Goal: Information Seeking & Learning: Learn about a topic

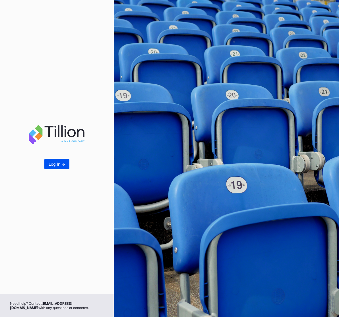
click at [55, 163] on div "Log In ->" at bounding box center [57, 163] width 17 height 5
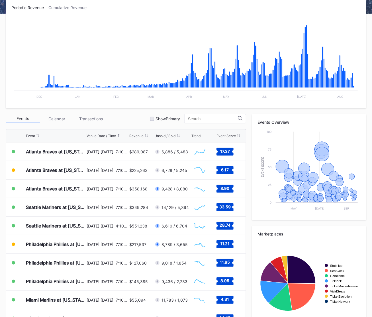
scroll to position [114, 0]
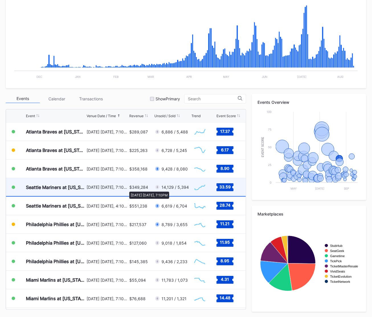
click at [126, 188] on div "[DATE] [DATE], 7:10PM" at bounding box center [107, 186] width 41 height 5
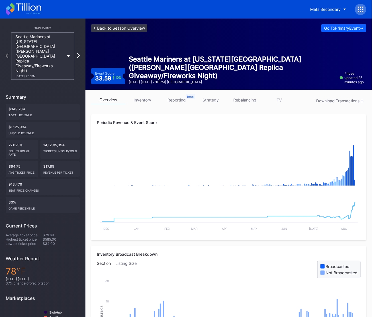
click at [132, 30] on link "<- Back to Season Overview" at bounding box center [119, 28] width 56 height 8
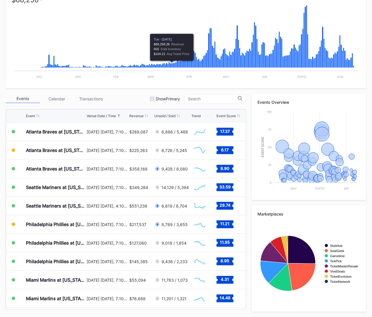
scroll to position [112, 0]
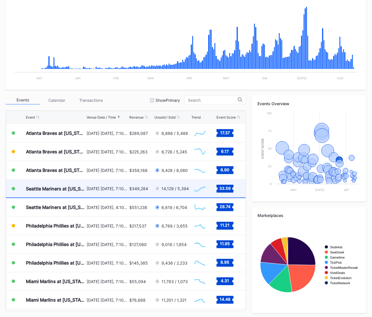
click at [111, 191] on div "[DATE] [DATE], 7:10PM" at bounding box center [107, 188] width 41 height 18
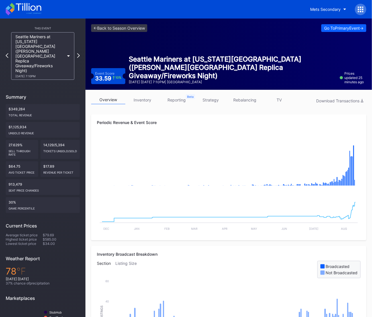
click at [339, 13] on div at bounding box center [360, 9] width 11 height 11
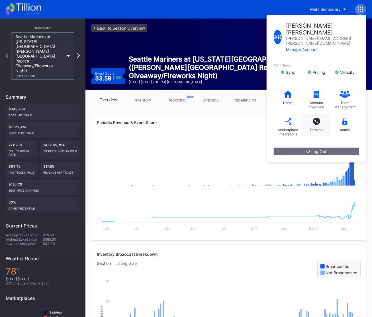
click at [319, 113] on div "T_ Terminal" at bounding box center [316, 124] width 28 height 23
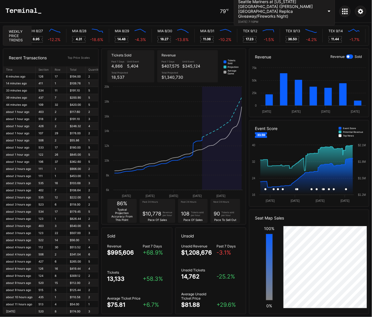
scroll to position [0, 2828]
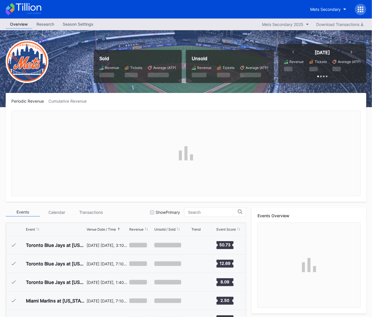
scroll to position [1092, 0]
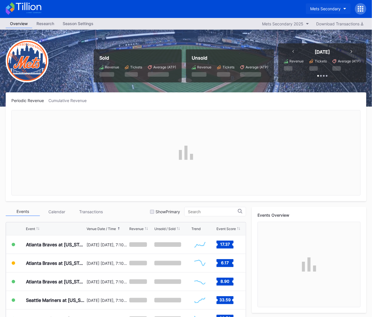
click at [316, 11] on button "Mets Secondary" at bounding box center [328, 8] width 45 height 11
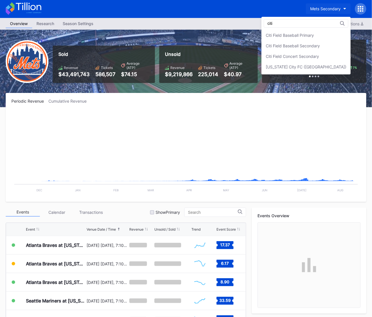
scroll to position [0, 0]
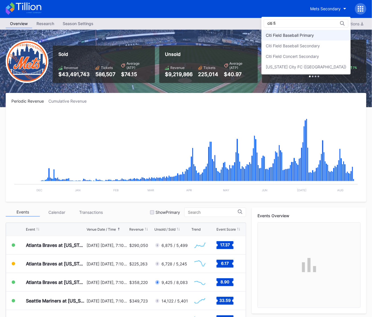
type input "citi fi"
click at [314, 37] on div "Citi Field Baseball Primary" at bounding box center [290, 35] width 48 height 5
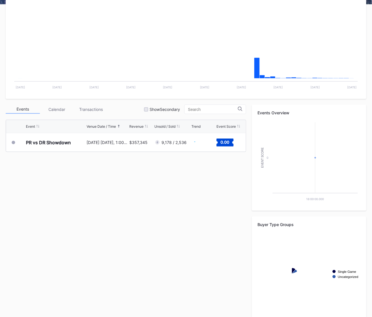
scroll to position [114, 0]
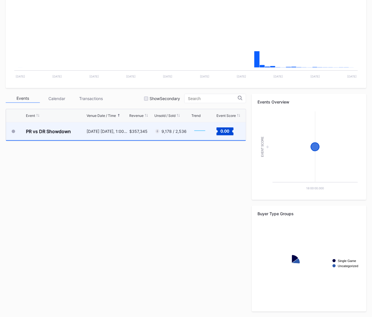
click at [136, 137] on div "$357,345" at bounding box center [141, 131] width 24 height 18
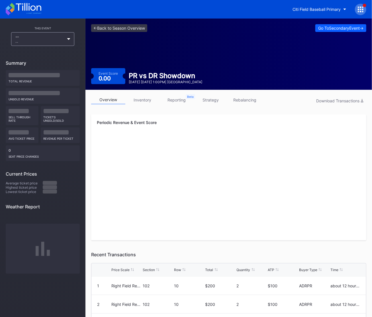
click at [172, 101] on link "reporting" at bounding box center [176, 99] width 34 height 9
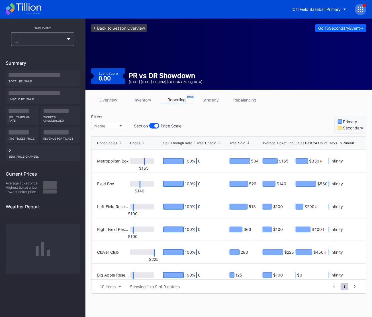
click at [214, 142] on div "Total Unsold" at bounding box center [206, 143] width 20 height 4
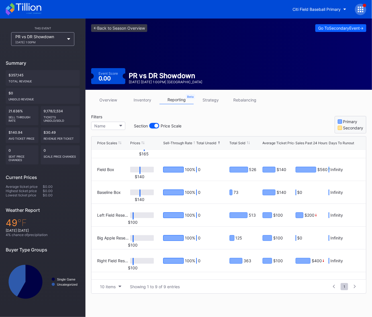
scroll to position [75, 0]
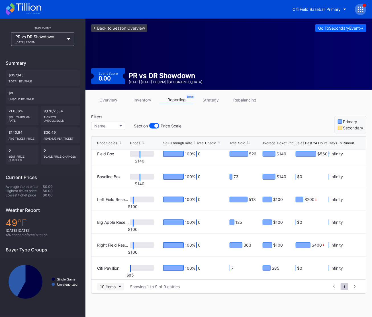
click at [110, 288] on button "10 items" at bounding box center [110, 286] width 27 height 8
click at [114, 264] on div "100 items" at bounding box center [110, 261] width 27 height 11
click at [211, 143] on div "Total Unsold" at bounding box center [206, 143] width 20 height 4
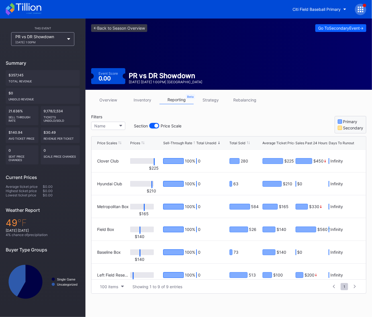
click at [106, 100] on link "overview" at bounding box center [108, 99] width 34 height 9
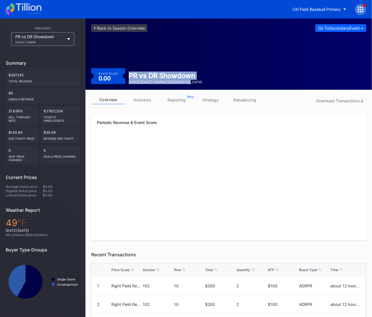
drag, startPoint x: 202, startPoint y: 83, endPoint x: 128, endPoint y: 74, distance: 74.3
click at [128, 74] on div "Event Score 0.00 PR vs DR Showdown November 15 Saturday 1:00PM | Citi Field" at bounding box center [228, 76] width 275 height 16
click at [129, 74] on div "PR vs DR Showdown" at bounding box center [165, 75] width 73 height 8
click at [135, 30] on link "<- Back to Season Overview" at bounding box center [119, 28] width 56 height 8
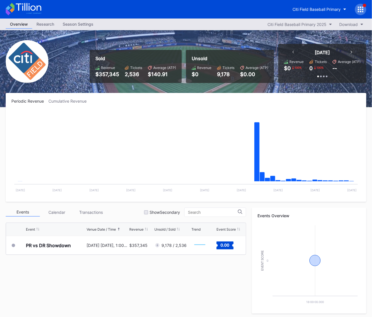
click at [25, 7] on icon at bounding box center [24, 9] width 36 height 13
click at [288, 12] on button "Citi Field Baseball Primary" at bounding box center [319, 9] width 62 height 11
click at [294, 9] on div "Citi Field Baseball Primary" at bounding box center [316, 9] width 48 height 5
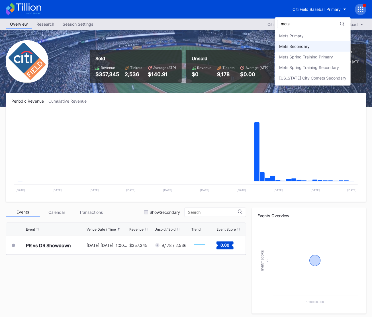
type input "mets"
click at [297, 45] on div "Mets Secondary" at bounding box center [294, 46] width 30 height 5
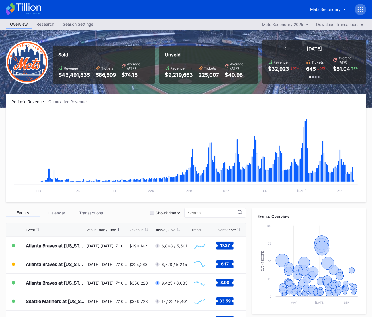
click at [24, 7] on icon at bounding box center [24, 9] width 36 height 13
click at [35, 11] on icon at bounding box center [24, 9] width 36 height 13
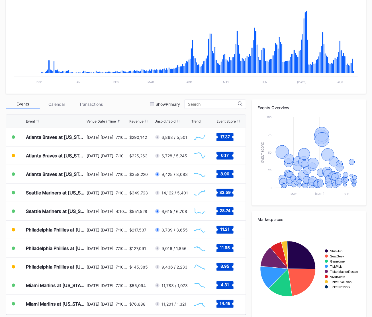
scroll to position [114, 0]
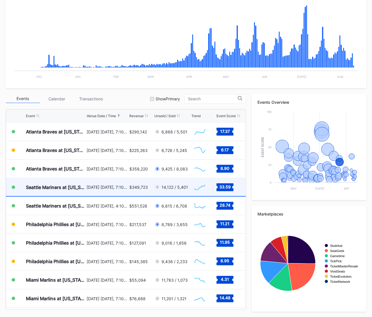
click at [99, 186] on div "[DATE] [DATE], 7:10PM" at bounding box center [107, 186] width 41 height 5
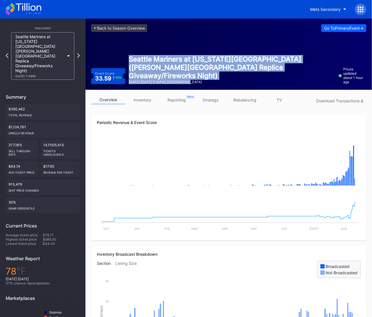
drag, startPoint x: 187, startPoint y: 85, endPoint x: 126, endPoint y: 69, distance: 62.6
click at [126, 69] on div "<- Back to Season Overview Go To Primary Event -> Event Score 33.59 10 % Seattl…" at bounding box center [228, 54] width 286 height 71
click at [126, 69] on div "Seattle Mariners at New York Mets (Shea Stadium Replica Giveaway/Fireworks Nigh…" at bounding box center [231, 69] width 213 height 29
drag, startPoint x: 128, startPoint y: 66, endPoint x: 195, endPoint y: 82, distance: 69.0
click at [195, 82] on div "Seattle Mariners at New York Mets (Shea Stadium Replica Giveaway/Fireworks Nigh…" at bounding box center [231, 69] width 213 height 29
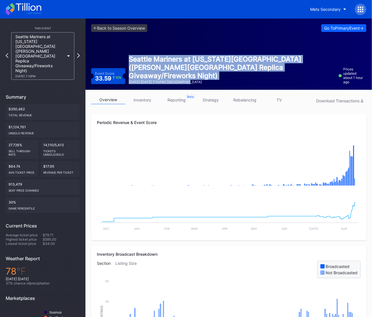
drag, startPoint x: 195, startPoint y: 82, endPoint x: 198, endPoint y: 83, distance: 3.8
click at [195, 82] on div "August 15 Friday 7:10PM | Citi Field" at bounding box center [232, 82] width 206 height 4
drag, startPoint x: 196, startPoint y: 83, endPoint x: 141, endPoint y: 70, distance: 55.9
click at [141, 70] on div "Seattle Mariners at New York Mets (Shea Stadium Replica Giveaway/Fireworks Nigh…" at bounding box center [231, 69] width 213 height 29
click at [141, 70] on div "Seattle Mariners at [US_STATE][GEOGRAPHIC_DATA] ([PERSON_NAME][GEOGRAPHIC_DATA]…" at bounding box center [232, 67] width 206 height 25
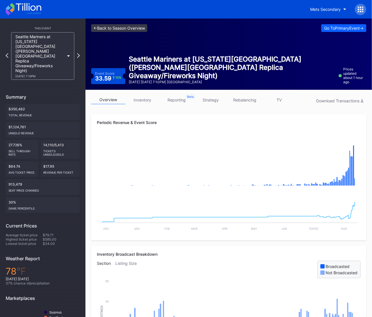
click at [132, 28] on link "<- Back to Season Overview" at bounding box center [119, 28] width 56 height 8
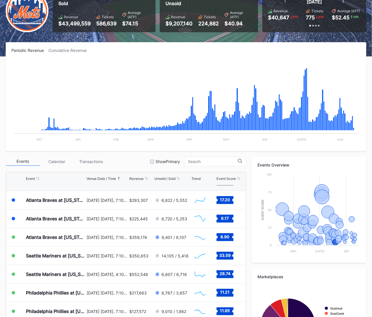
scroll to position [51, 0]
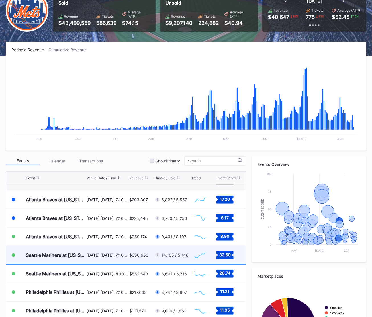
click at [128, 260] on div "[DATE] [DATE], 7:10PM" at bounding box center [107, 255] width 41 height 18
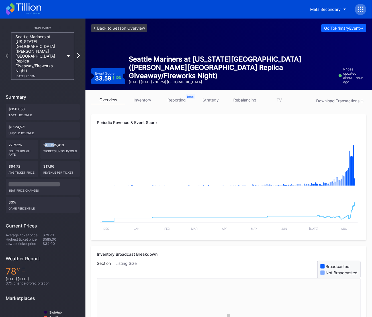
drag, startPoint x: 45, startPoint y: 127, endPoint x: 55, endPoint y: 127, distance: 10.3
click at [55, 140] on div "14,105/5,418 Tickets Unsold/Sold" at bounding box center [59, 149] width 39 height 19
click at [57, 140] on div "14,105/5,418 Tickets Unsold/Sold" at bounding box center [59, 149] width 39 height 19
drag, startPoint x: 66, startPoint y: 129, endPoint x: 43, endPoint y: 130, distance: 22.8
click at [43, 140] on div "14,105/5,418 Tickets Unsold/Sold" at bounding box center [59, 149] width 39 height 19
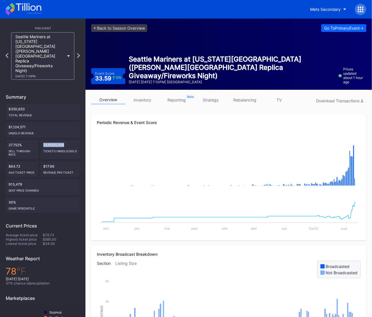
click at [48, 140] on div "14,105/5,418 Tickets Unsold/Sold" at bounding box center [59, 149] width 39 height 19
drag, startPoint x: 93, startPoint y: 74, endPoint x: 116, endPoint y: 76, distance: 23.4
click at [116, 76] on div "Event Score 33.59 10 %" at bounding box center [108, 76] width 34 height 16
drag, startPoint x: 44, startPoint y: 129, endPoint x: 53, endPoint y: 128, distance: 9.7
click at [53, 140] on div "14,105/5,418 Tickets Unsold/Sold" at bounding box center [59, 149] width 39 height 19
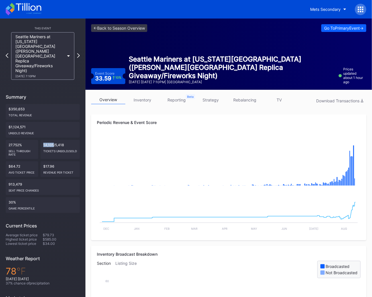
click at [277, 100] on link "TV" at bounding box center [279, 99] width 34 height 9
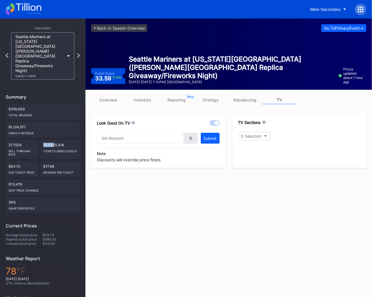
scroll to position [6, 0]
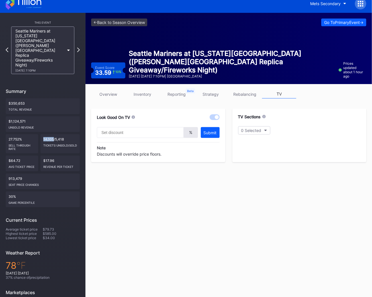
type input "20"
click at [177, 96] on link "reporting" at bounding box center [176, 94] width 34 height 9
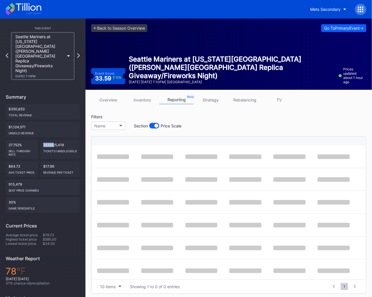
click at [275, 102] on link "TV" at bounding box center [279, 99] width 34 height 9
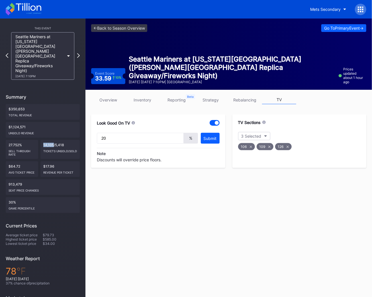
click at [177, 104] on link "reporting" at bounding box center [176, 99] width 34 height 9
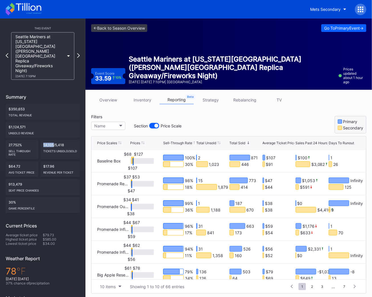
scroll to position [46, 0]
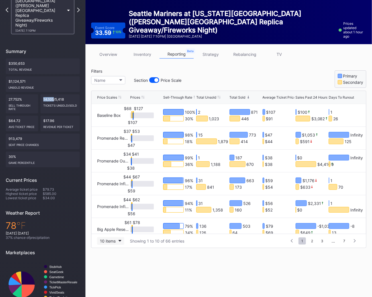
click at [116, 241] on button "10 items" at bounding box center [110, 241] width 27 height 8
click at [113, 277] on div "100 items" at bounding box center [110, 275] width 18 height 5
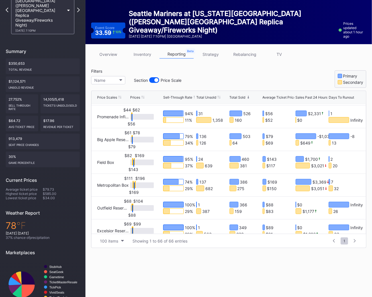
scroll to position [0, 0]
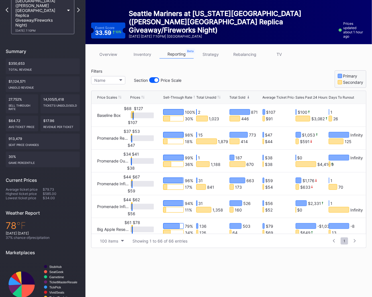
click at [112, 56] on link "overview" at bounding box center [108, 54] width 34 height 9
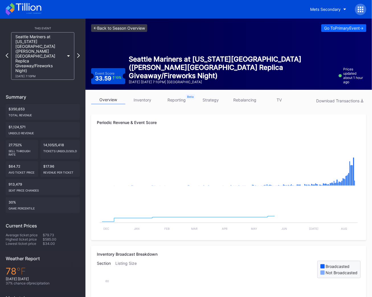
click at [122, 28] on link "<- Back to Season Overview" at bounding box center [119, 28] width 56 height 8
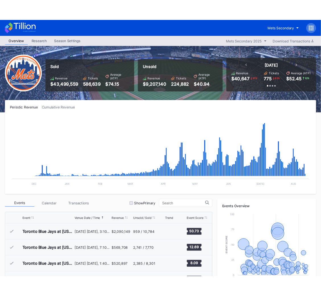
scroll to position [1092, 0]
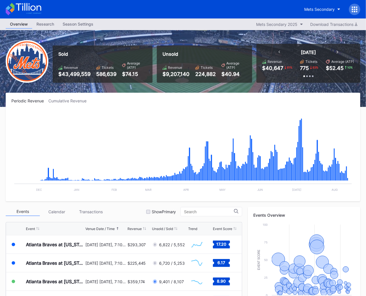
drag, startPoint x: 67, startPoint y: 53, endPoint x: 113, endPoint y: 69, distance: 48.7
click at [113, 69] on div "Sold Revenue $43,499,559 Tickets 586,639 Average (ATP) $74.15" at bounding box center [103, 64] width 100 height 37
click at [115, 69] on div "Tickets 586,639" at bounding box center [106, 71] width 20 height 12
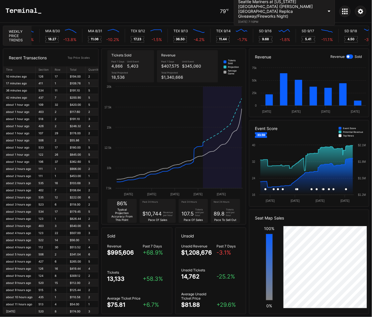
scroll to position [0, 2940]
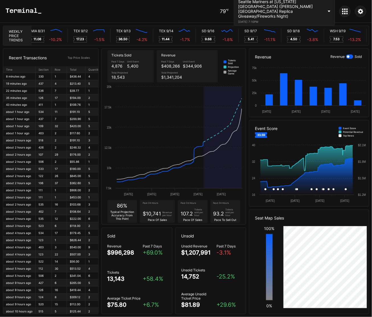
click at [343, 13] on icon at bounding box center [342, 13] width 1 height 1
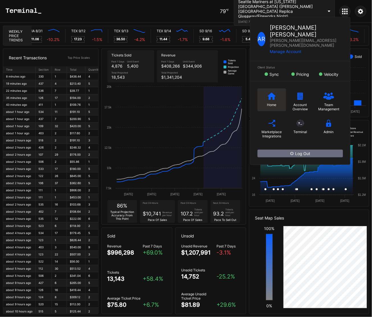
scroll to position [0, 3000]
click at [274, 91] on div "Home" at bounding box center [271, 99] width 28 height 23
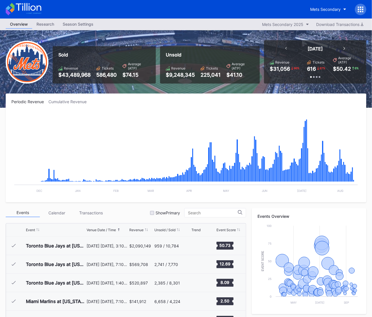
scroll to position [1092, 0]
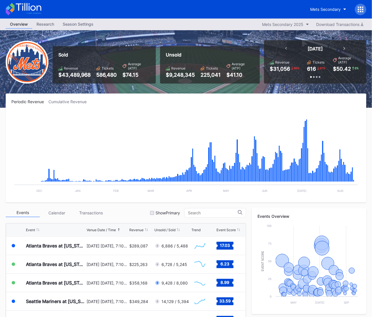
drag, startPoint x: 69, startPoint y: 73, endPoint x: 132, endPoint y: 71, distance: 62.9
click at [118, 71] on div "Revenue $43,489,968 Tickets 586,480 Average (ATP) $74.15" at bounding box center [104, 70] width 92 height 16
click at [132, 74] on div "$74.15" at bounding box center [136, 75] width 28 height 6
click at [41, 11] on div "Mets Secondary" at bounding box center [186, 9] width 372 height 19
click at [39, 11] on icon at bounding box center [24, 9] width 36 height 13
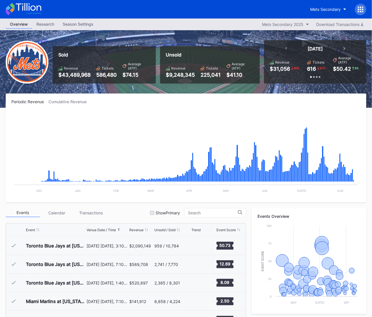
scroll to position [1092, 0]
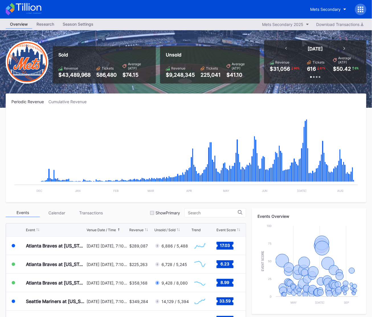
click at [137, 77] on div "$74.15" at bounding box center [136, 75] width 28 height 6
drag, startPoint x: 140, startPoint y: 76, endPoint x: 56, endPoint y: 54, distance: 87.8
click at [56, 54] on div "Sold Revenue $43,489,968 Tickets 586,480 Average (ATP) $74.15" at bounding box center [104, 64] width 103 height 37
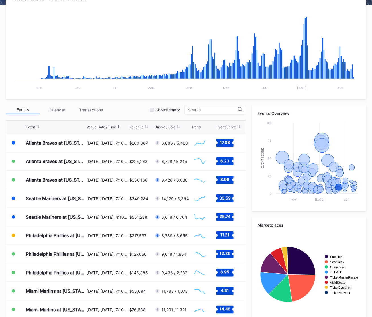
scroll to position [114, 0]
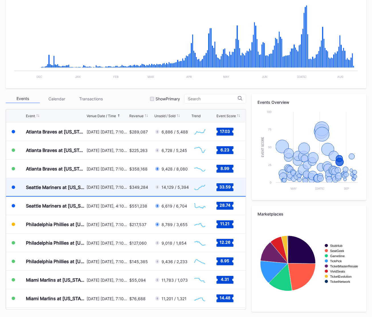
click at [117, 194] on div "[DATE] [DATE], 7:10PM" at bounding box center [107, 187] width 41 height 18
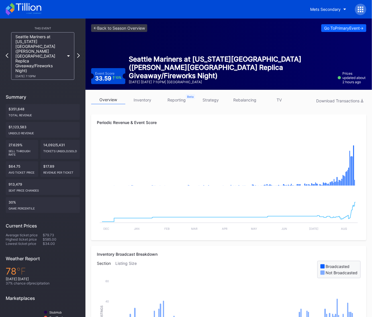
scroll to position [13, 0]
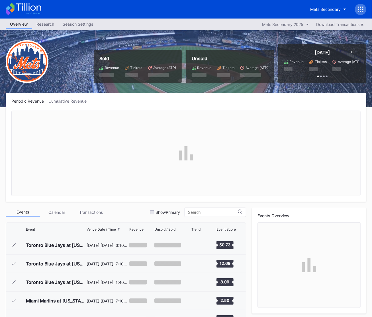
scroll to position [1092, 0]
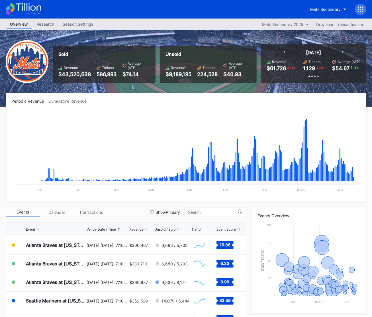
click at [359, 9] on icon at bounding box center [361, 10] width 6 height 6
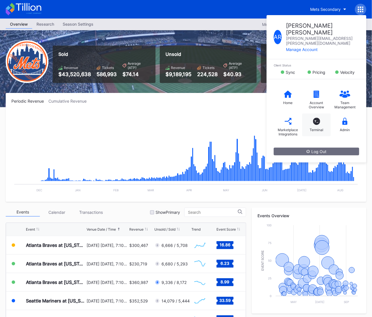
click at [319, 113] on div "T_ Terminal" at bounding box center [316, 124] width 28 height 23
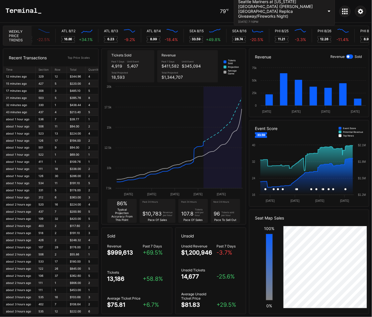
scroll to position [0, 2497]
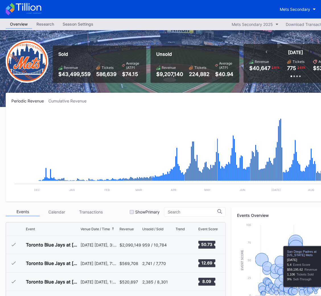
scroll to position [1092, 0]
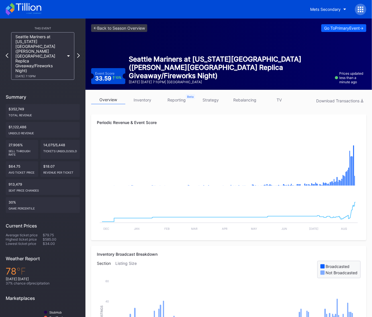
drag, startPoint x: 101, startPoint y: 50, endPoint x: 32, endPoint y: 50, distance: 69.5
click at [99, 51] on div "<- Back to Season Overview Go To Primary Event -> Event Score 33.59 10 % Seattl…" at bounding box center [228, 54] width 286 height 71
click at [8, 49] on div "Seattle Mariners at [US_STATE][GEOGRAPHIC_DATA] ([PERSON_NAME][GEOGRAPHIC_DATA]…" at bounding box center [42, 56] width 69 height 48
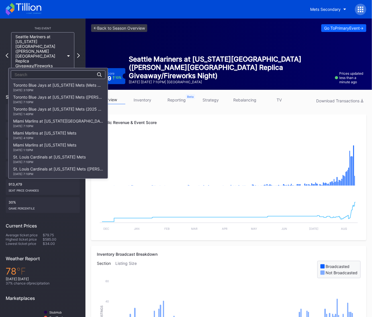
scroll to position [735, 0]
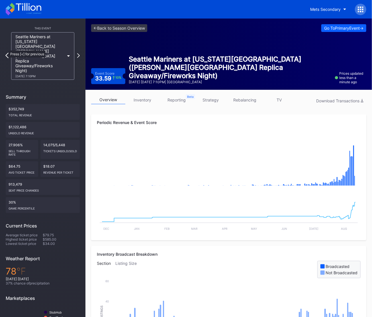
click at [6, 53] on icon at bounding box center [6, 55] width 3 height 5
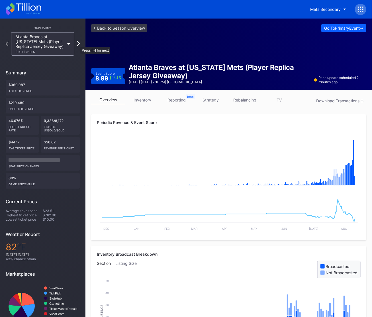
click at [77, 44] on icon at bounding box center [78, 43] width 3 height 5
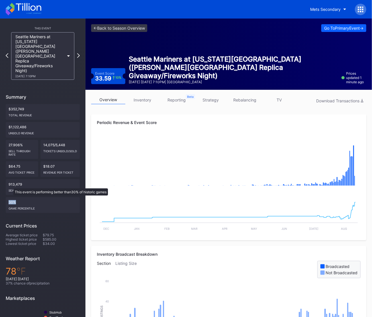
drag, startPoint x: 9, startPoint y: 185, endPoint x: 20, endPoint y: 188, distance: 11.3
click at [20, 197] on div "30% Game percentile" at bounding box center [43, 205] width 74 height 16
drag, startPoint x: 324, startPoint y: 178, endPoint x: 355, endPoint y: 177, distance: 30.5
click at [330, 178] on rect "Chart title" at bounding box center [229, 163] width 264 height 57
drag, startPoint x: 23, startPoint y: 182, endPoint x: 9, endPoint y: 190, distance: 16.5
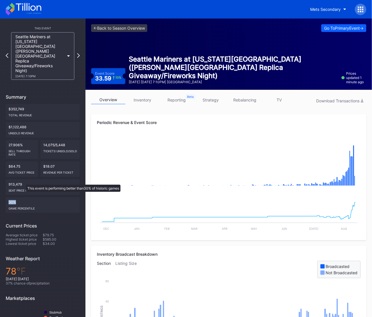
click at [22, 197] on div "30% Game percentile" at bounding box center [43, 205] width 74 height 16
drag, startPoint x: 9, startPoint y: 187, endPoint x: 29, endPoint y: 192, distance: 20.9
click at [29, 197] on div "30% Game percentile" at bounding box center [43, 205] width 74 height 16
click at [29, 204] on div "Game percentile" at bounding box center [43, 207] width 68 height 6
click at [78, 53] on icon at bounding box center [78, 55] width 3 height 5
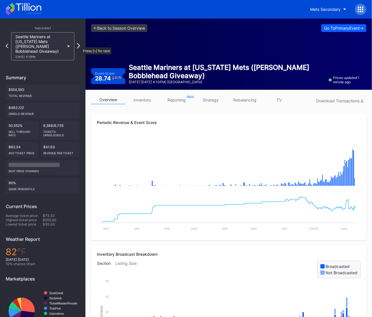
click at [79, 44] on icon at bounding box center [78, 45] width 3 height 5
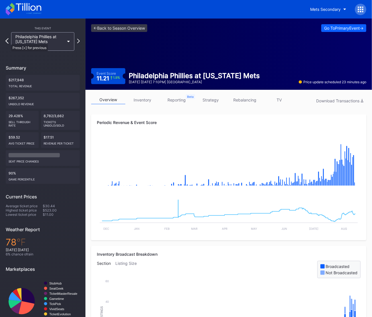
click at [8, 41] on icon at bounding box center [6, 40] width 3 height 5
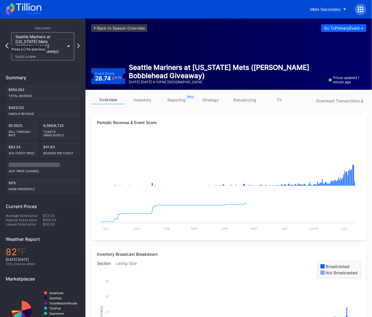
click at [7, 43] on icon at bounding box center [6, 45] width 3 height 5
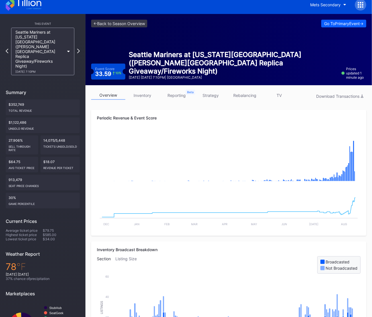
scroll to position [5, 0]
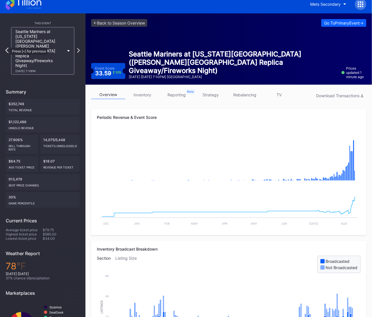
click at [8, 48] on icon at bounding box center [6, 50] width 3 height 5
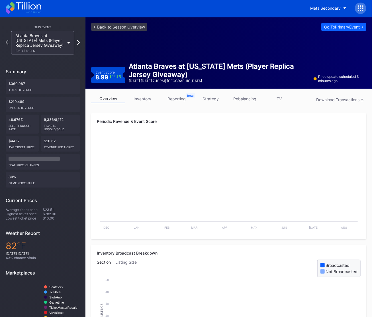
scroll to position [1, 0]
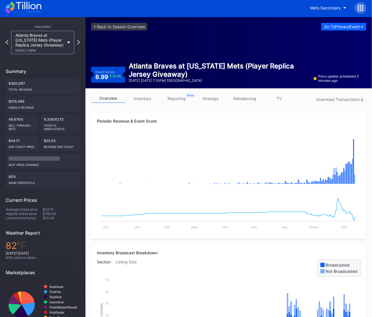
click at [8, 44] on div at bounding box center [7, 42] width 3 height 5
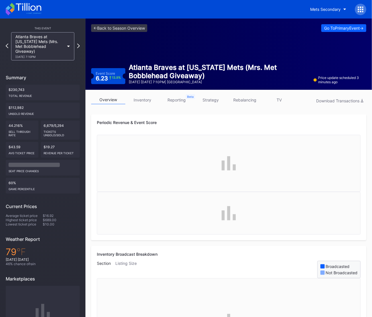
scroll to position [1, 0]
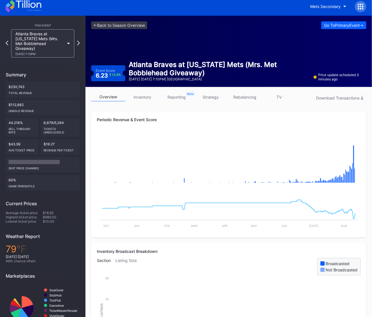
click at [8, 44] on div "Atlanta Braves at [US_STATE] Mets (Mrs. Met Bobblehead Giveaway) [DATE] 7:10PM" at bounding box center [43, 43] width 74 height 28
click at [7, 41] on icon at bounding box center [6, 42] width 3 height 5
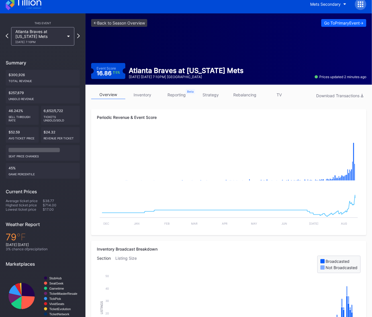
scroll to position [4, 0]
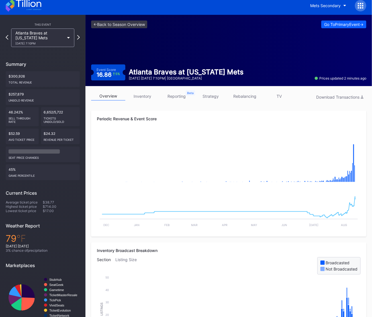
click at [41, 44] on div "[DATE] 7:10PM" at bounding box center [39, 43] width 49 height 3
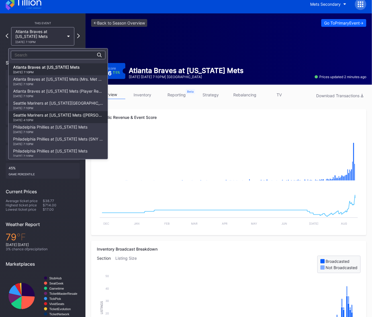
scroll to position [6, 0]
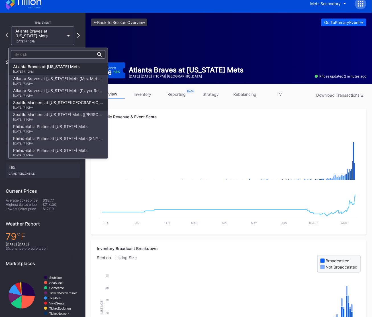
click at [58, 100] on div "Seattle Mariners at [US_STATE][GEOGRAPHIC_DATA] ([PERSON_NAME][GEOGRAPHIC_DATA]…" at bounding box center [58, 104] width 90 height 9
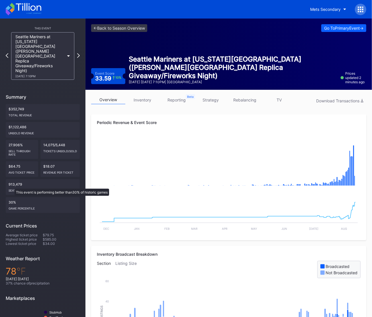
click at [12, 197] on div "30% Game percentile" at bounding box center [43, 205] width 74 height 16
drag, startPoint x: 58, startPoint y: 130, endPoint x: 45, endPoint y: 129, distance: 12.9
click at [57, 140] on div "14,075/5,448 Tickets Unsold/Sold" at bounding box center [59, 149] width 39 height 19
drag, startPoint x: 44, startPoint y: 130, endPoint x: 63, endPoint y: 128, distance: 19.5
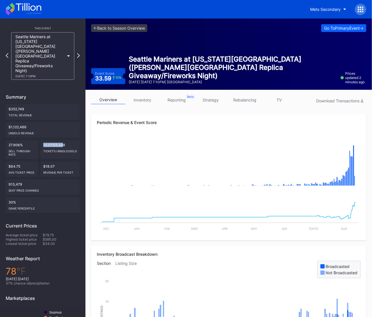
click at [63, 140] on div "14,075/5,448 Tickets Unsold/Sold" at bounding box center [59, 149] width 39 height 19
click at [7, 53] on icon at bounding box center [6, 55] width 3 height 5
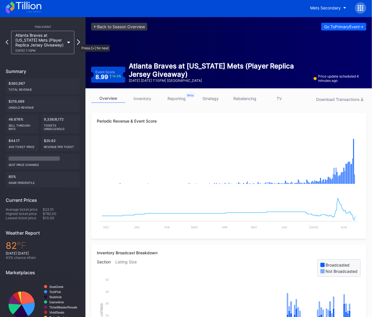
scroll to position [2, 0]
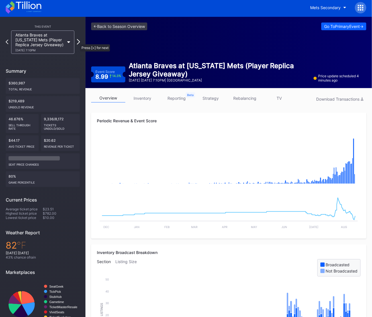
click at [77, 42] on icon at bounding box center [78, 41] width 3 height 5
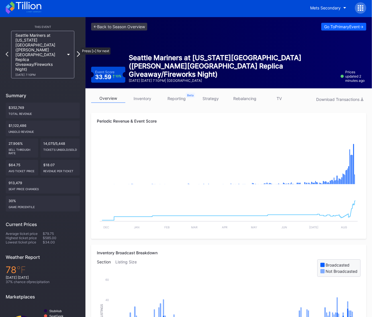
click at [78, 51] on icon at bounding box center [78, 53] width 3 height 5
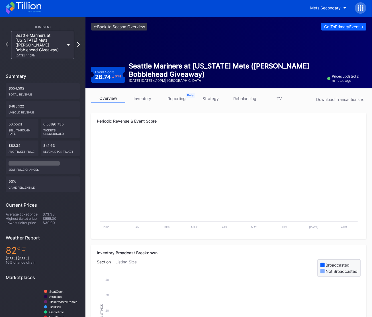
scroll to position [1, 0]
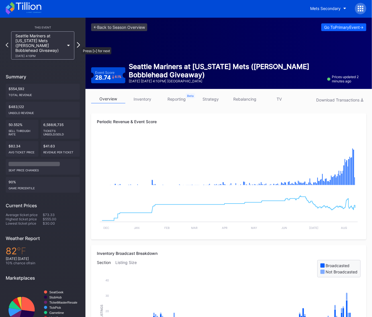
click at [79, 44] on icon at bounding box center [78, 44] width 3 height 5
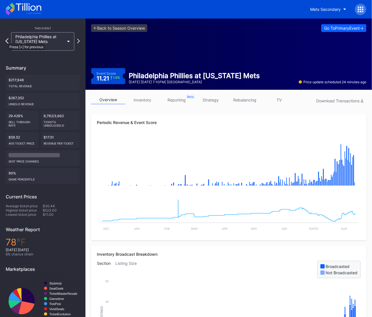
click at [5, 40] on icon at bounding box center [6, 40] width 3 height 5
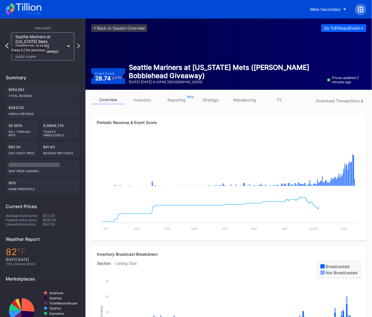
click at [7, 44] on icon at bounding box center [6, 45] width 3 height 5
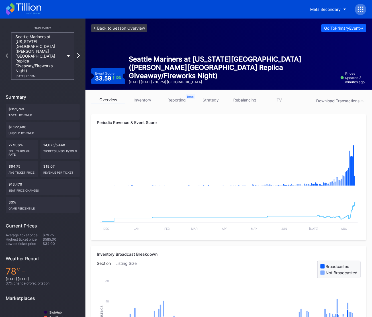
drag, startPoint x: 44, startPoint y: 130, endPoint x: 57, endPoint y: 130, distance: 12.2
click at [56, 140] on div "14,075/5,448 Tickets Unsold/Sold" at bounding box center [59, 149] width 39 height 19
click at [79, 53] on icon at bounding box center [78, 55] width 3 height 5
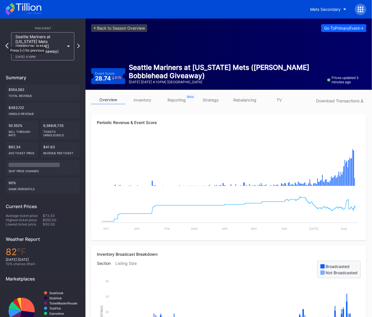
click at [6, 44] on icon at bounding box center [6, 45] width 3 height 5
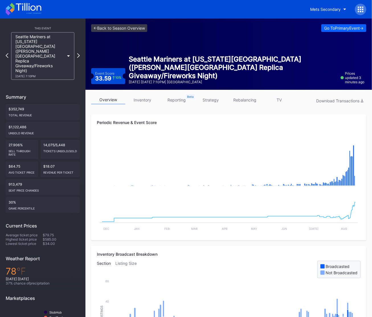
click at [5, 48] on div "This Event Seattle Mariners at [US_STATE] Mets ([PERSON_NAME][GEOGRAPHIC_DATA] …" at bounding box center [42, 190] width 85 height 342
click at [7, 53] on icon at bounding box center [6, 55] width 3 height 5
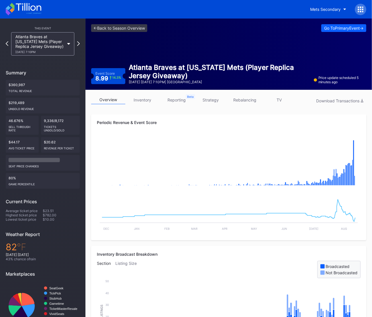
click at [7, 48] on div "Atlanta Braves at [US_STATE] Mets (Player Replica Jersey Giveaway) [DATE] 7:10PM" at bounding box center [43, 43] width 74 height 23
click at [7, 45] on icon at bounding box center [6, 43] width 3 height 5
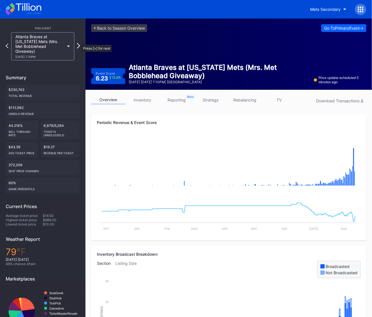
click at [79, 43] on icon at bounding box center [78, 45] width 3 height 5
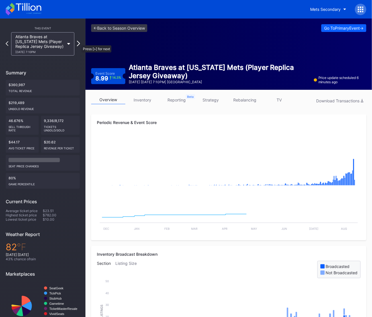
click at [79, 42] on icon at bounding box center [78, 43] width 3 height 5
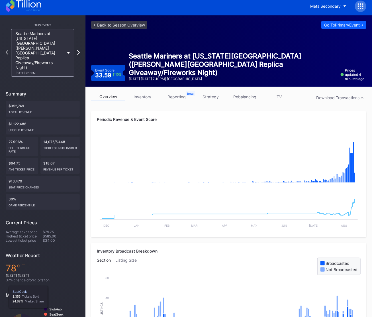
scroll to position [3, 0]
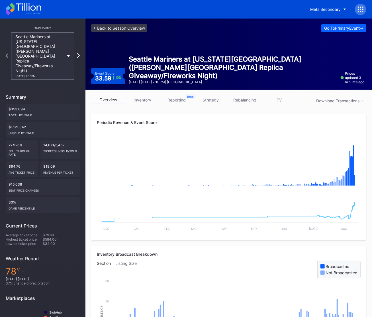
click at [52, 56] on div "Seattle Mariners at [US_STATE][GEOGRAPHIC_DATA] ([PERSON_NAME][GEOGRAPHIC_DATA]…" at bounding box center [39, 56] width 49 height 44
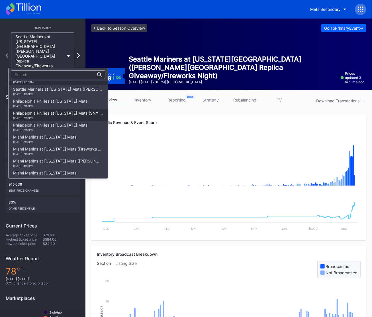
scroll to position [753, 0]
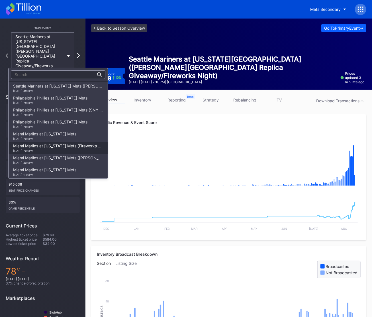
click at [46, 149] on div "[DATE] 7:10PM" at bounding box center [58, 150] width 90 height 3
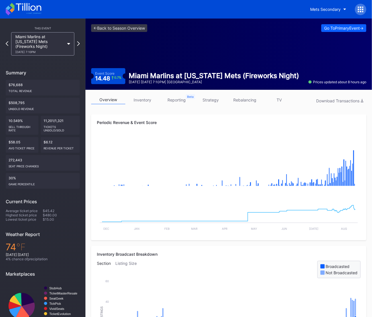
click at [37, 45] on div "Miami Marlins at [US_STATE] Mets (Fireworks Night) [DATE] 7:10PM" at bounding box center [39, 43] width 49 height 19
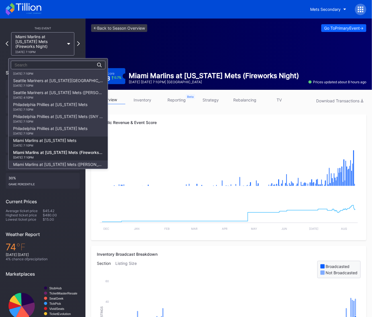
scroll to position [732, 0]
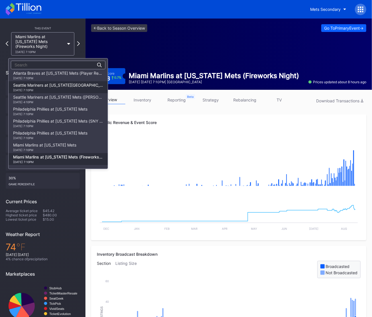
click at [58, 83] on div "Seattle Mariners at [US_STATE][GEOGRAPHIC_DATA] ([PERSON_NAME][GEOGRAPHIC_DATA]…" at bounding box center [58, 87] width 90 height 9
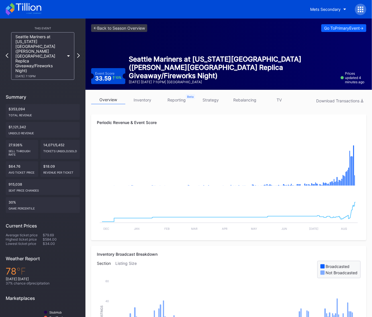
click at [42, 49] on div "Seattle Mariners at [US_STATE][GEOGRAPHIC_DATA] ([PERSON_NAME][GEOGRAPHIC_DATA]…" at bounding box center [39, 56] width 49 height 44
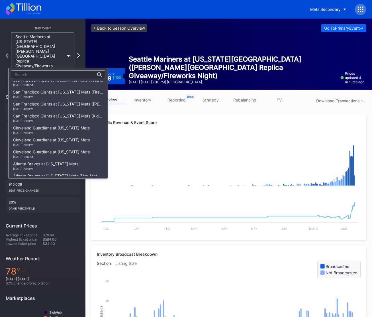
scroll to position [626, 0]
click at [49, 96] on div "[DATE] 7:10PM" at bounding box center [58, 97] width 90 height 3
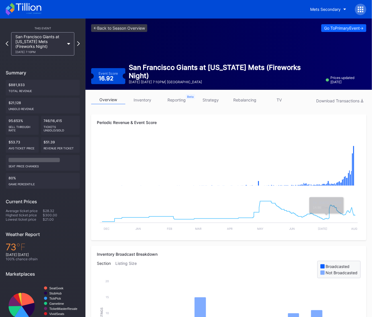
click at [39, 42] on div "San Francisco Giants at [US_STATE] Mets (Fireworks Night) [DATE] 7:10PM" at bounding box center [39, 43] width 49 height 19
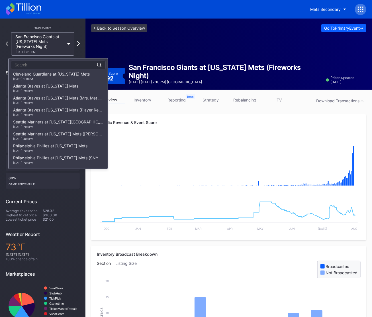
scroll to position [695, 0]
click at [53, 120] on div "Seattle Mariners at [US_STATE][GEOGRAPHIC_DATA] ([PERSON_NAME][GEOGRAPHIC_DATA]…" at bounding box center [58, 124] width 90 height 9
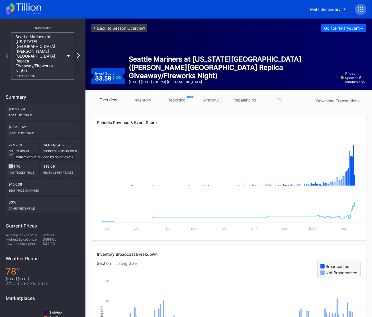
drag, startPoint x: 8, startPoint y: 150, endPoint x: 12, endPoint y: 150, distance: 4.6
click at [12, 161] on div "$64.76 Avg ticket price" at bounding box center [22, 169] width 32 height 16
drag, startPoint x: 48, startPoint y: 218, endPoint x: 57, endPoint y: 218, distance: 9.4
click at [50, 233] on div "$79.69" at bounding box center [61, 235] width 37 height 4
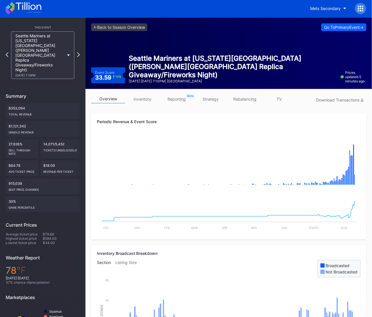
click at [120, 46] on div "<- Back to Season Overview Go To Primary Event -> Event Score 33.59 10 % Seattl…" at bounding box center [228, 53] width 286 height 71
click at [120, 29] on link "<- Back to Season Overview" at bounding box center [119, 27] width 56 height 8
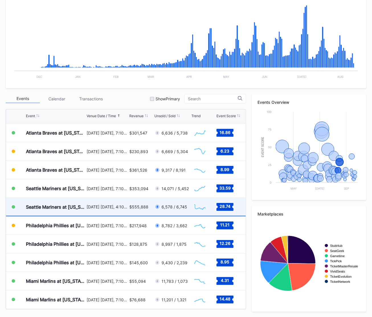
scroll to position [1091, 0]
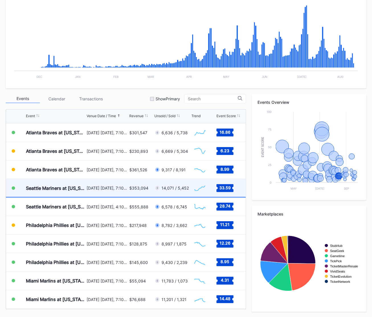
click at [122, 187] on div "[DATE] [DATE], 7:10PM" at bounding box center [107, 187] width 41 height 5
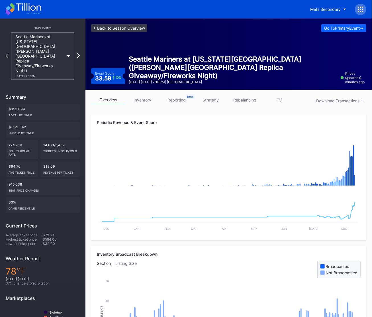
click at [125, 30] on link "<- Back to Season Overview" at bounding box center [119, 28] width 56 height 8
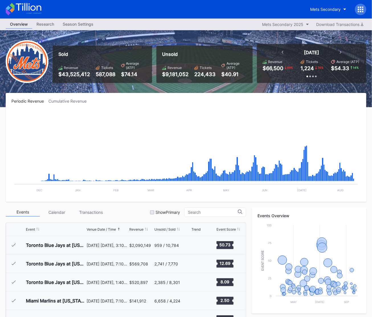
scroll to position [1092, 0]
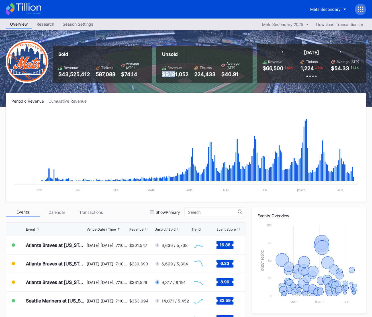
drag, startPoint x: 165, startPoint y: 73, endPoint x: 180, endPoint y: 74, distance: 14.3
click at [178, 73] on div "Unsold Revenue $9,181,052 Tickets 224,433 Average (ATP) $40.91" at bounding box center [204, 64] width 96 height 37
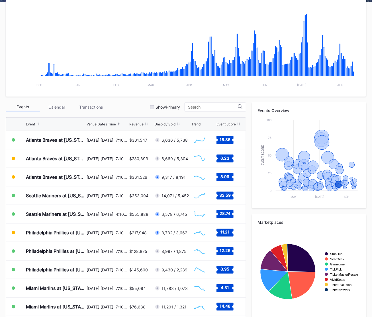
scroll to position [104, 0]
